Goal: Information Seeking & Learning: Learn about a topic

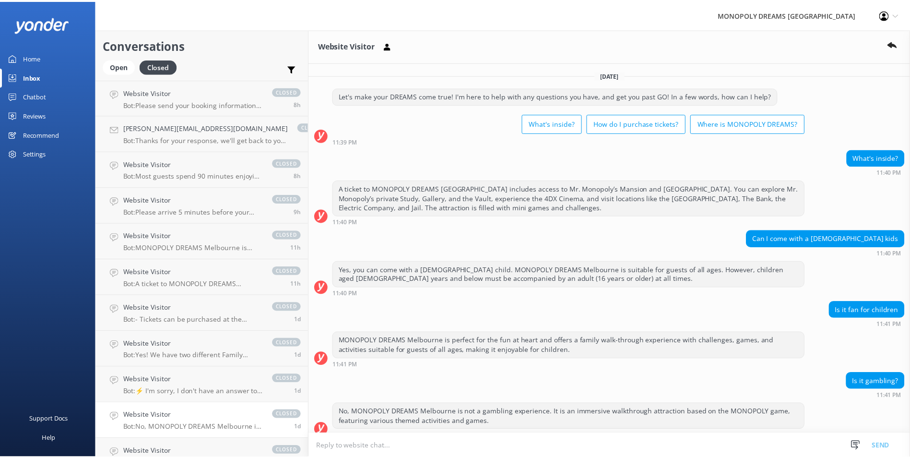
scroll to position [56, 0]
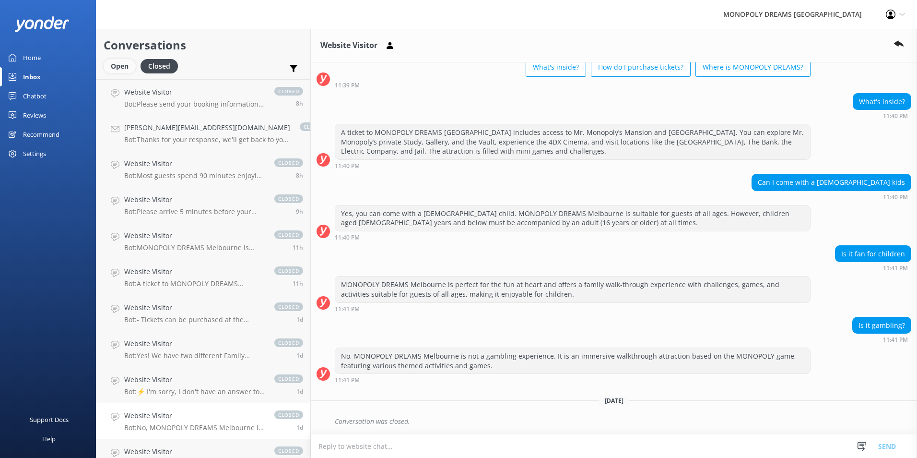
click at [109, 72] on div "Open" at bounding box center [120, 66] width 32 height 14
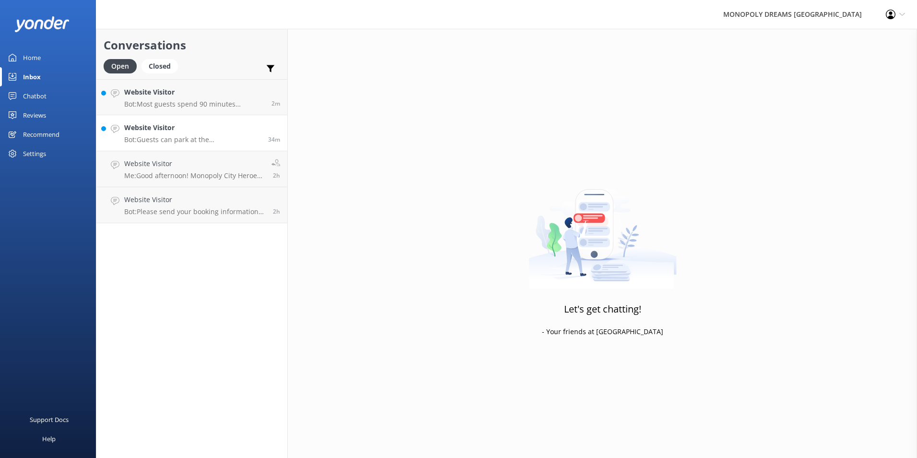
click at [212, 124] on h4 "Website Visitor" at bounding box center [192, 127] width 137 height 11
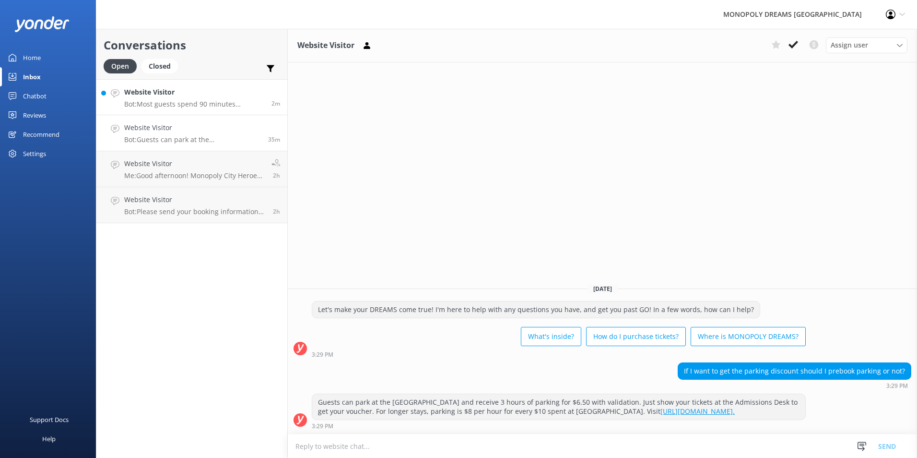
click at [171, 104] on p "Bot: Most guests spend 90 minutes enjoying MONOPOLY DREAMS [GEOGRAPHIC_DATA]. O…" at bounding box center [194, 104] width 140 height 9
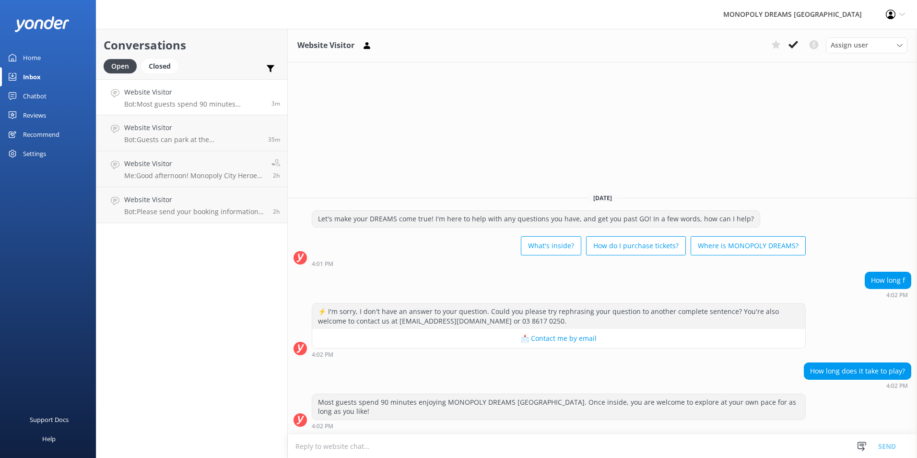
click at [37, 63] on div "Home" at bounding box center [32, 57] width 18 height 19
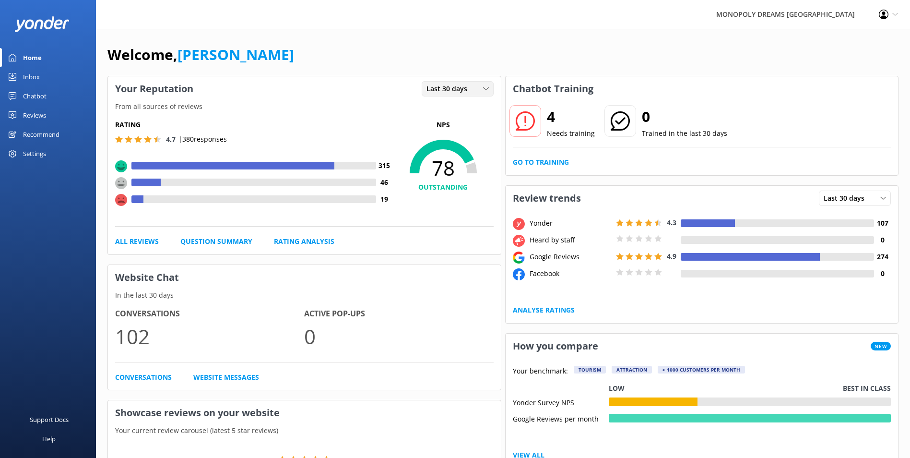
click at [451, 82] on div "Last 30 days Last 7 days Last 30 days" at bounding box center [458, 88] width 72 height 15
click at [459, 123] on div "Last 30 days" at bounding box center [444, 128] width 34 height 10
click at [464, 86] on span "Last 30 days" at bounding box center [449, 88] width 47 height 11
click at [464, 102] on link "Last 7 days" at bounding box center [464, 108] width 85 height 19
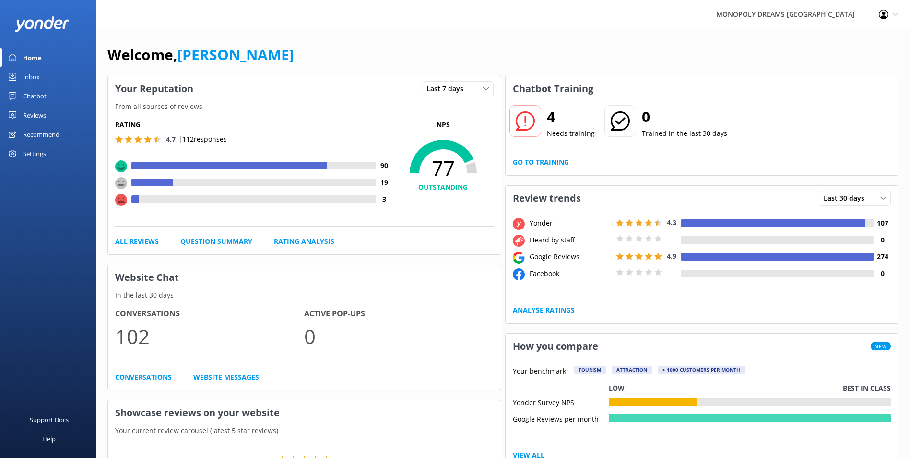
click at [533, 122] on icon at bounding box center [525, 120] width 19 height 19
click at [535, 161] on link "Go to Training" at bounding box center [541, 162] width 56 height 11
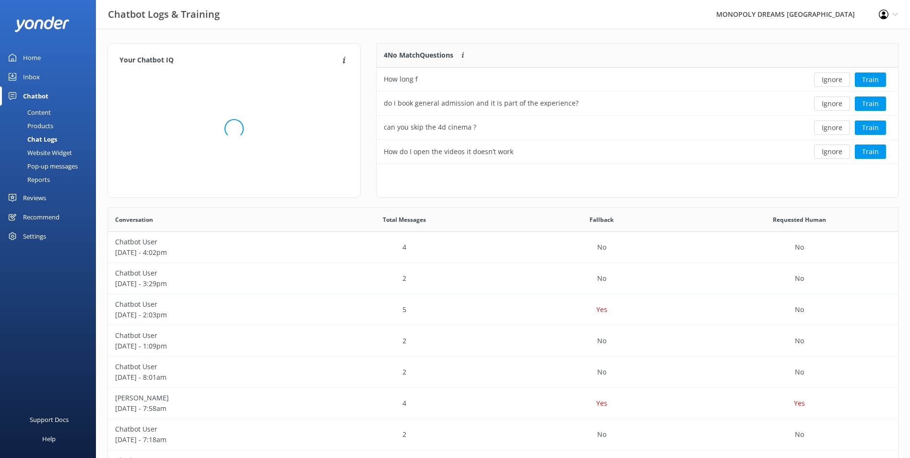
scroll to position [8, 8]
click at [838, 75] on button "Ignore" at bounding box center [832, 79] width 36 height 14
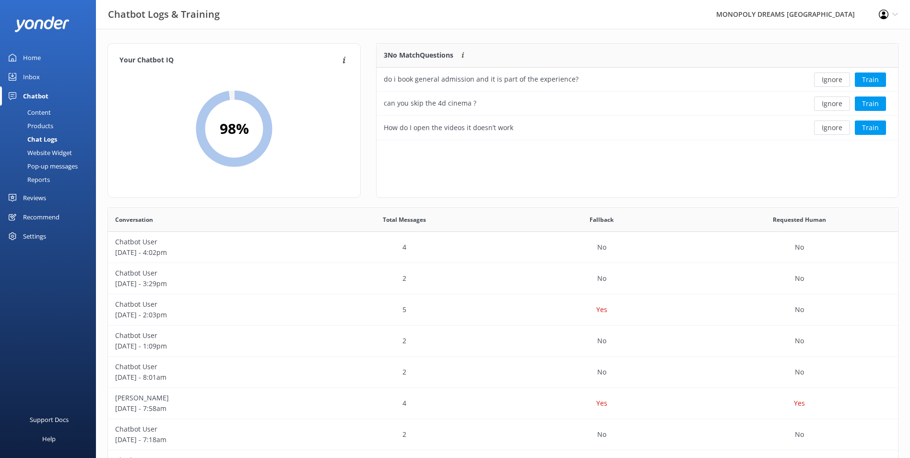
scroll to position [89, 514]
click at [838, 75] on button "Ignore" at bounding box center [832, 79] width 36 height 14
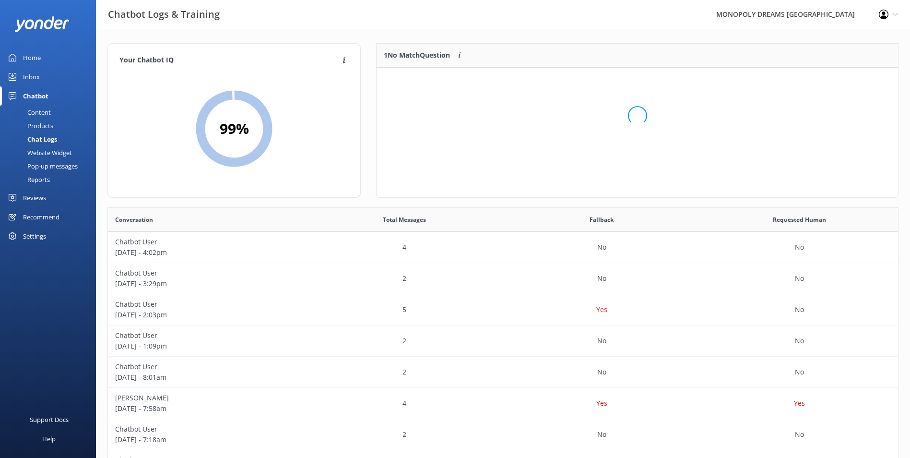
scroll to position [41, 514]
click at [833, 79] on button "Ignore" at bounding box center [832, 79] width 36 height 14
click at [31, 60] on div "Home" at bounding box center [32, 57] width 18 height 19
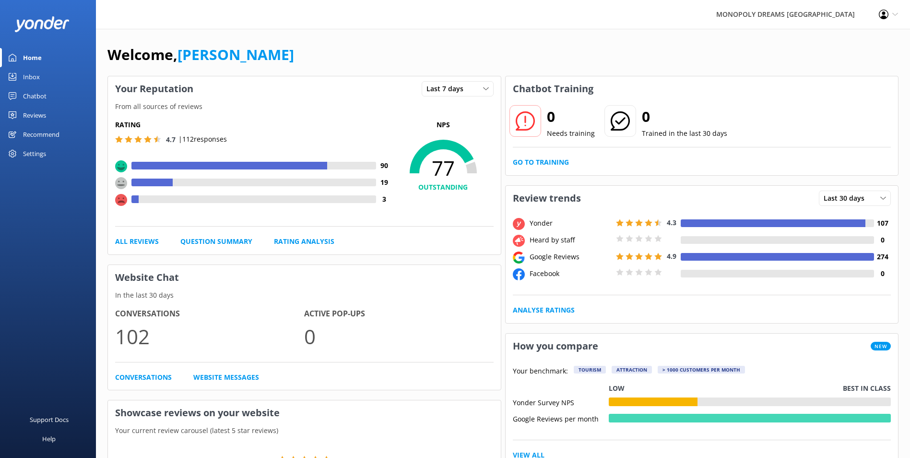
click at [62, 77] on link "Inbox" at bounding box center [48, 76] width 96 height 19
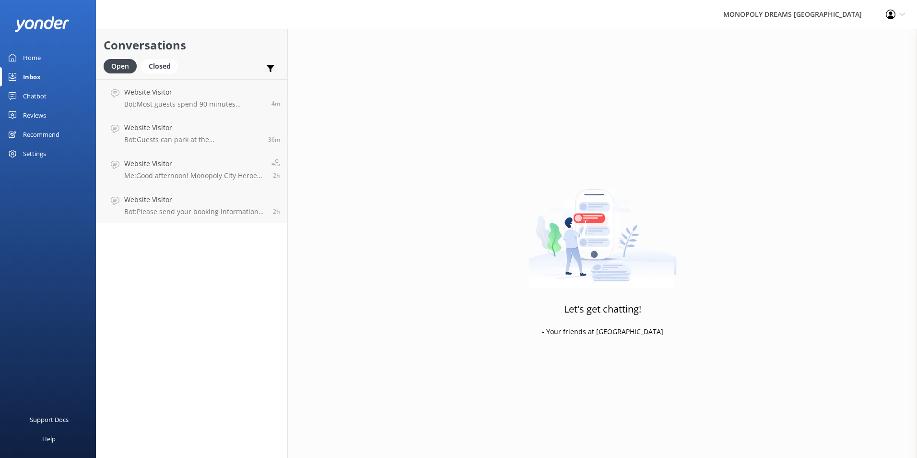
click at [26, 98] on div "Chatbot" at bounding box center [35, 95] width 24 height 19
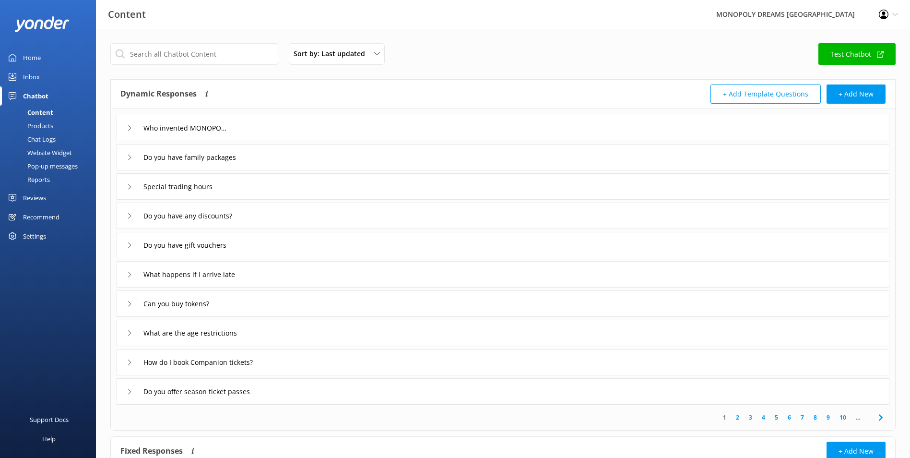
click at [303, 131] on div "Who invented MONOPOLY?" at bounding box center [503, 128] width 773 height 26
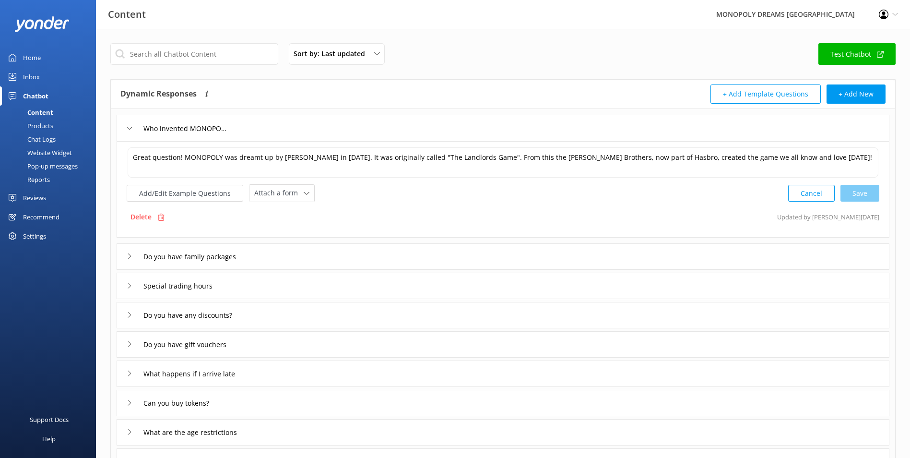
click at [38, 75] on div "Inbox" at bounding box center [31, 76] width 17 height 19
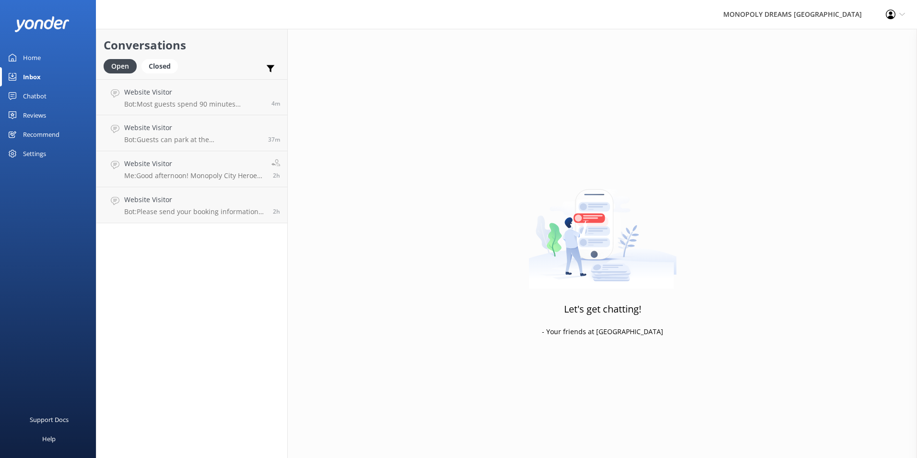
click at [52, 61] on link "Home" at bounding box center [48, 57] width 96 height 19
